Goal: Task Accomplishment & Management: Manage account settings

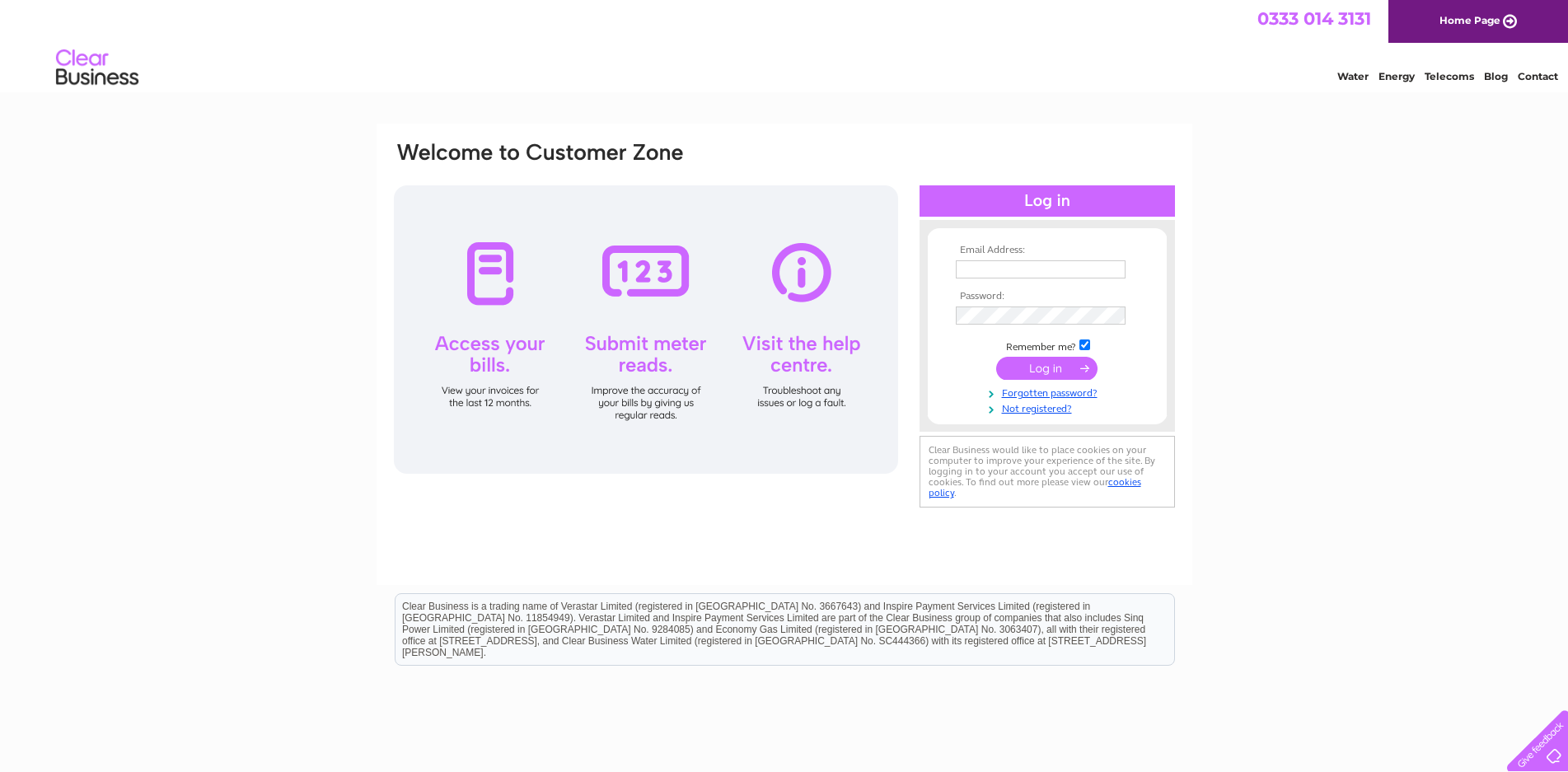
type input "[EMAIL_ADDRESS][DOMAIN_NAME]"
click at [1065, 368] on input "submit" at bounding box center [1047, 368] width 102 height 23
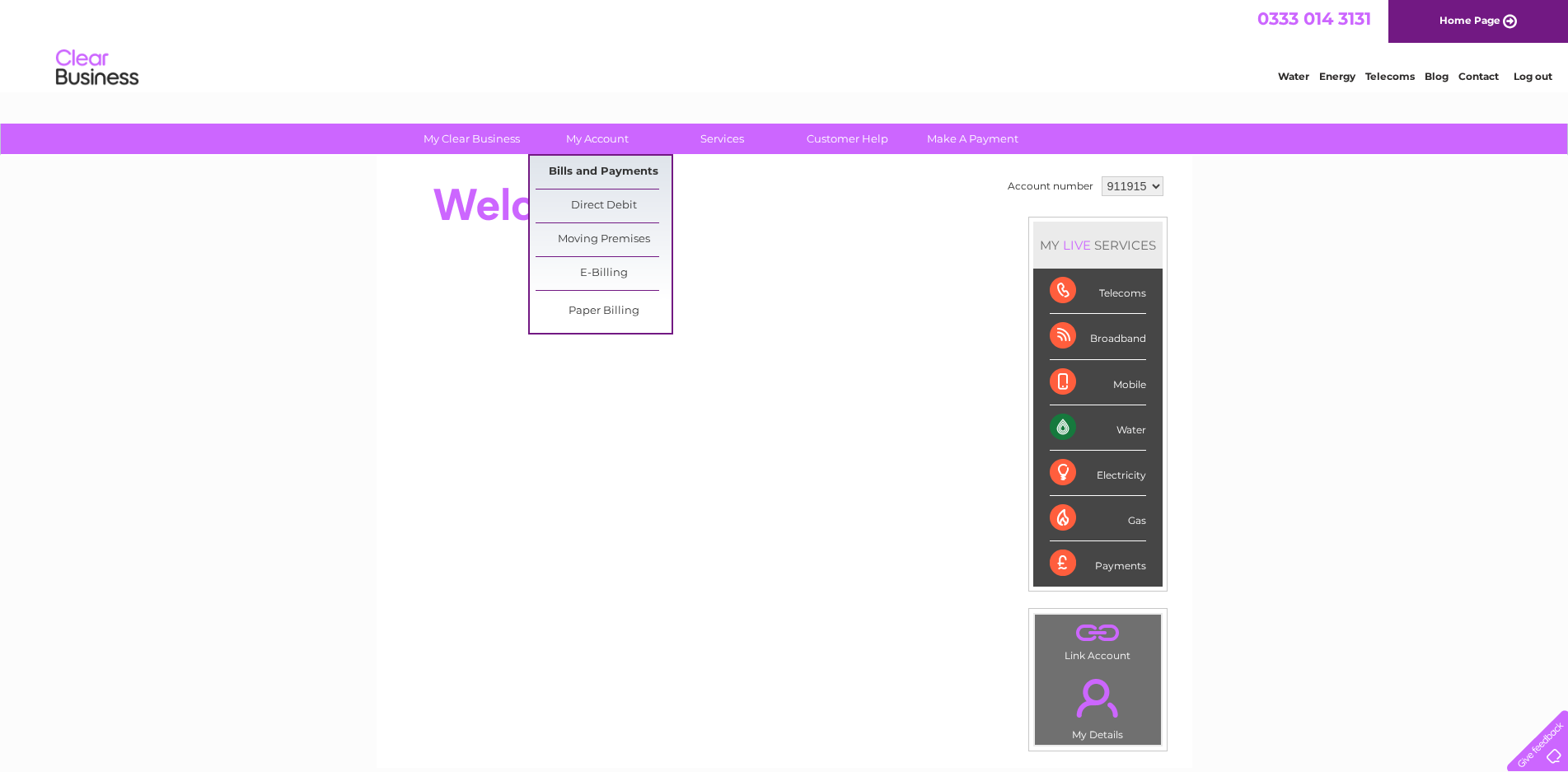
click at [591, 170] on link "Bills and Payments" at bounding box center [603, 173] width 136 height 33
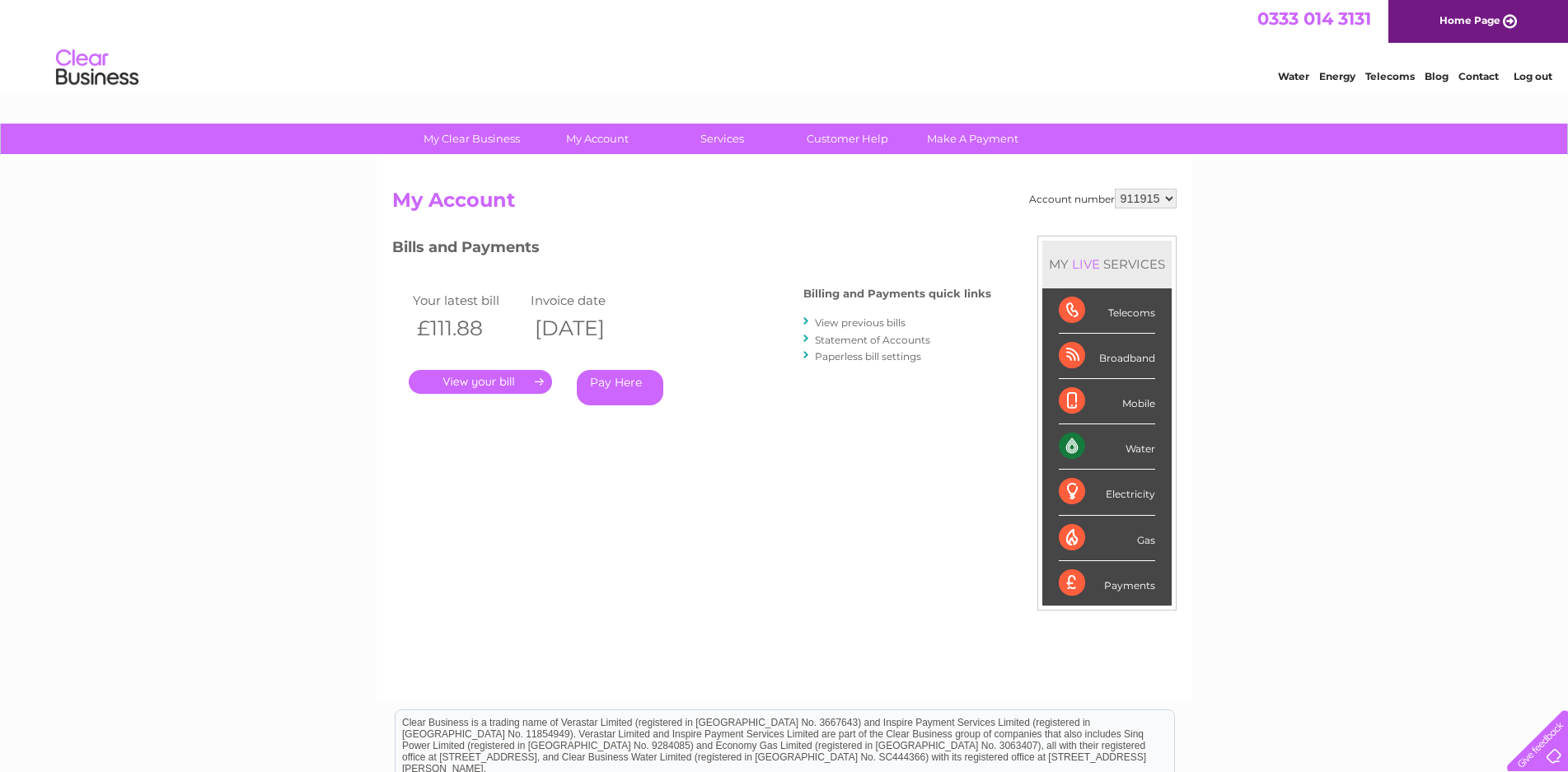
click at [456, 378] on link "." at bounding box center [480, 382] width 143 height 24
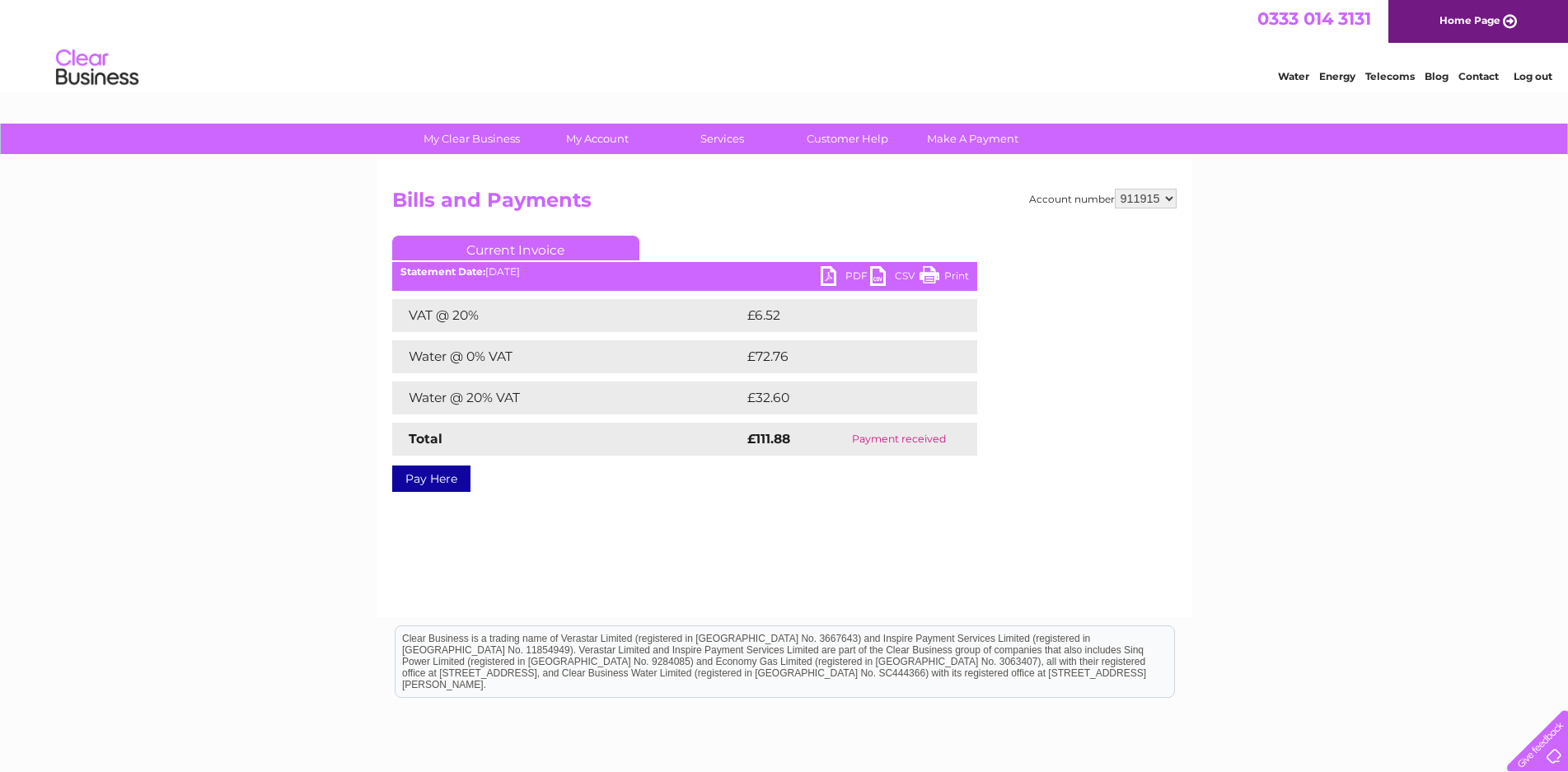
click at [832, 272] on link "PDF" at bounding box center [846, 278] width 50 height 24
click at [1162, 195] on select "911915 911916" at bounding box center [1146, 198] width 62 height 19
select select "911916"
click at [1116, 188] on select "911915 911916" at bounding box center [1146, 198] width 62 height 19
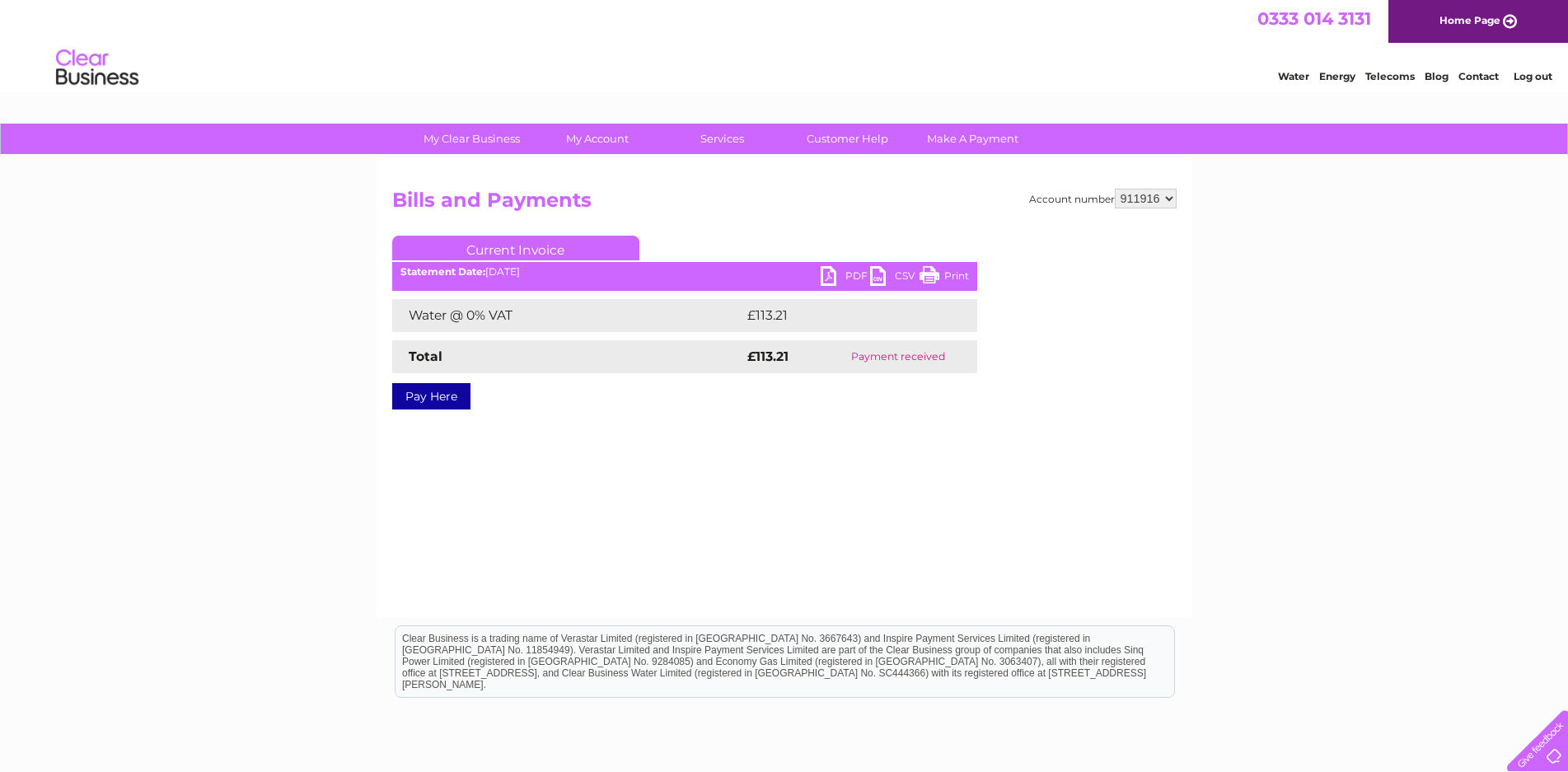
click at [832, 274] on link "PDF" at bounding box center [846, 278] width 50 height 24
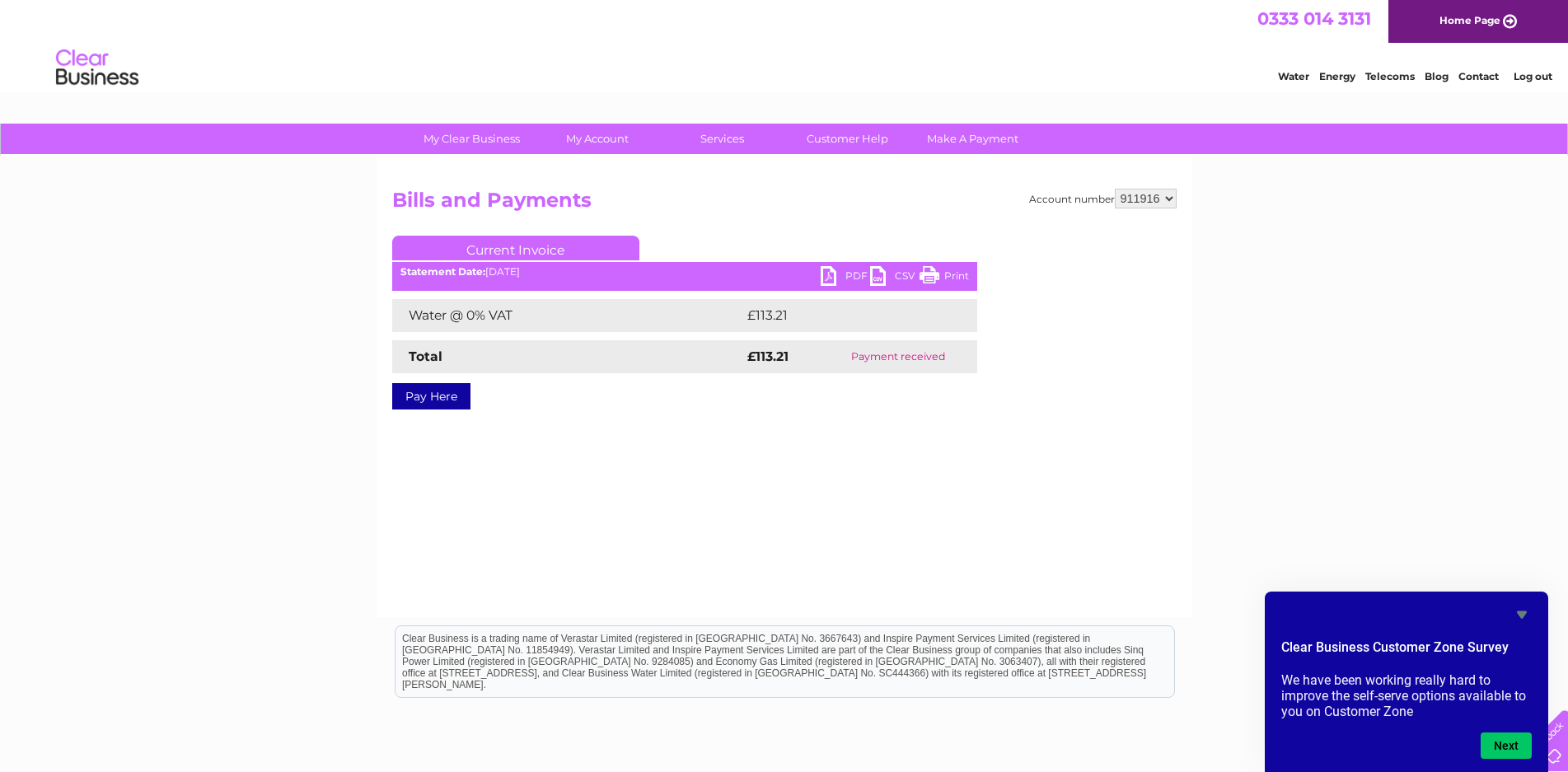
click at [1526, 75] on link "Log out" at bounding box center [1534, 76] width 39 height 12
